Goal: Transaction & Acquisition: Obtain resource

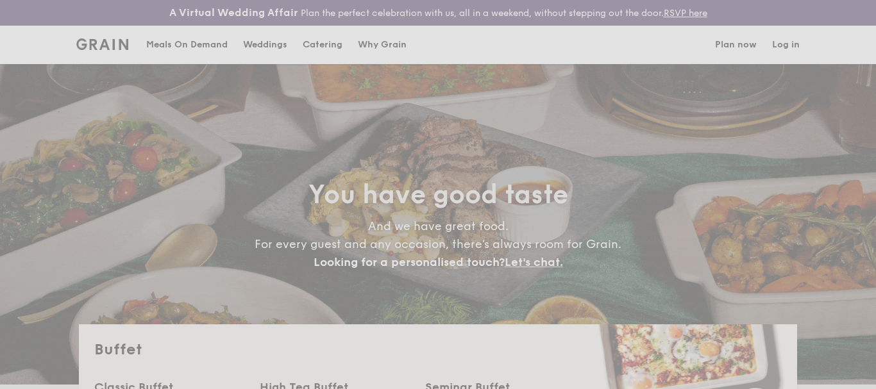
select select
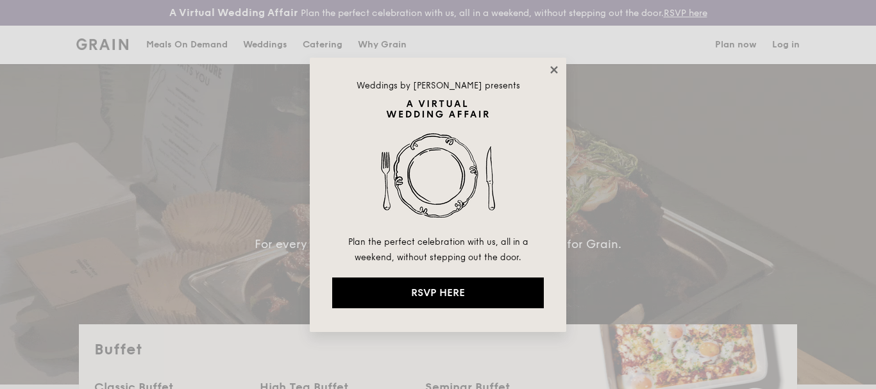
click at [552, 71] on icon at bounding box center [553, 69] width 7 height 7
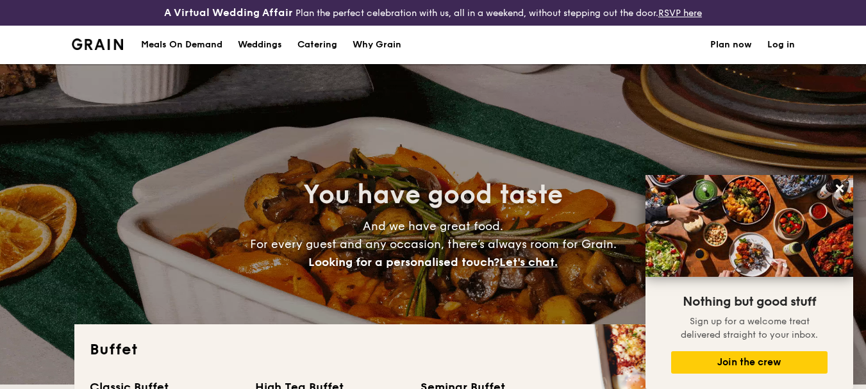
click at [313, 45] on h1 "Catering" at bounding box center [318, 45] width 40 height 38
click at [316, 44] on h1 "Catering" at bounding box center [318, 45] width 40 height 38
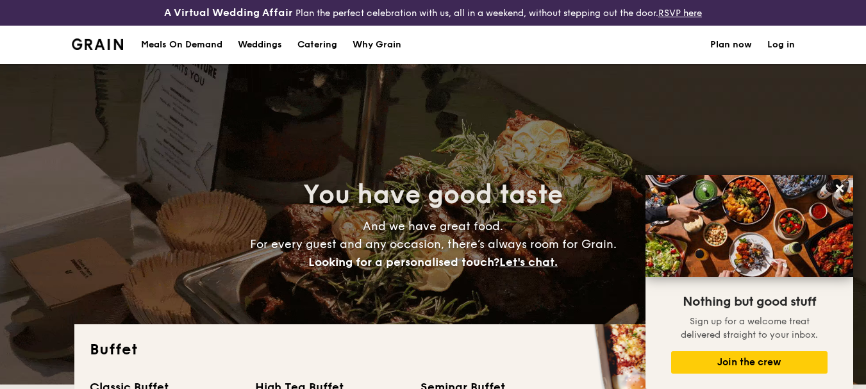
click at [199, 46] on div "Meals On Demand" at bounding box center [181, 45] width 81 height 38
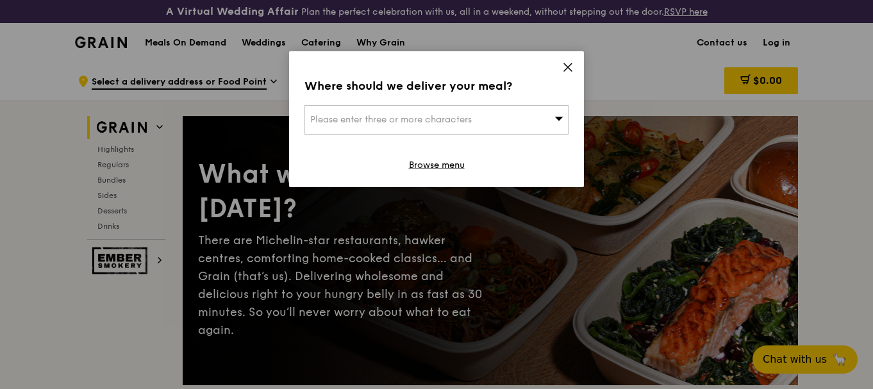
click at [563, 63] on div "Where should we deliver your meal? Please enter three or more characters Browse…" at bounding box center [436, 119] width 295 height 136
click at [565, 67] on icon at bounding box center [568, 68] width 12 height 12
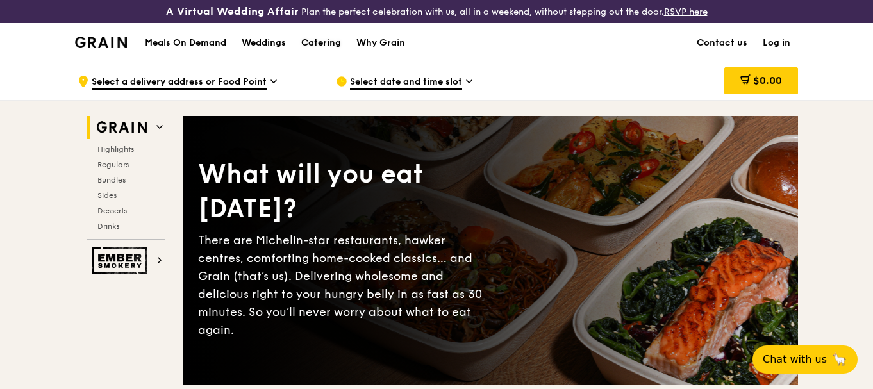
click at [315, 43] on div "Catering" at bounding box center [321, 43] width 40 height 38
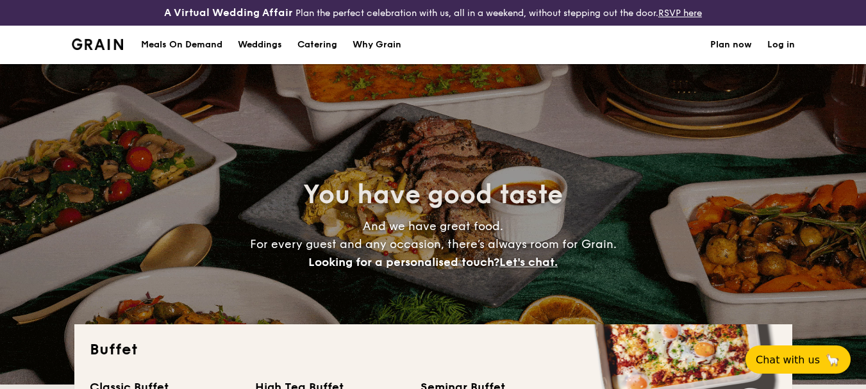
select select
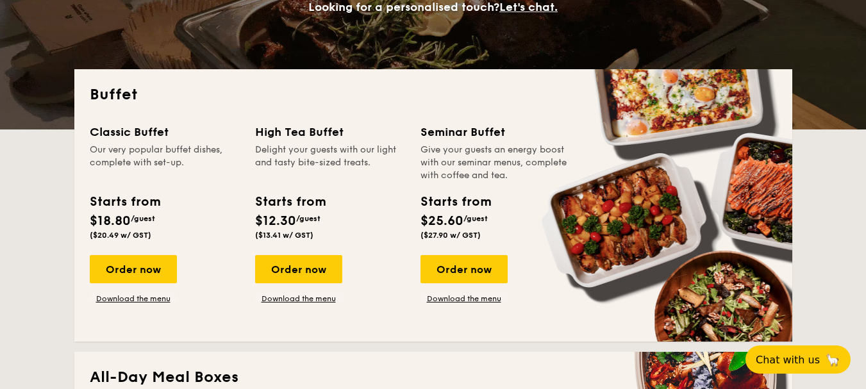
scroll to position [257, 0]
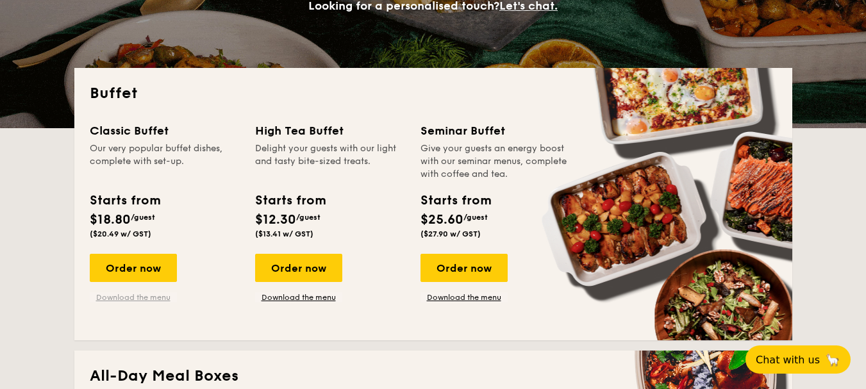
click at [116, 299] on link "Download the menu" at bounding box center [133, 297] width 87 height 10
